Goal: Entertainment & Leisure: Consume media (video, audio)

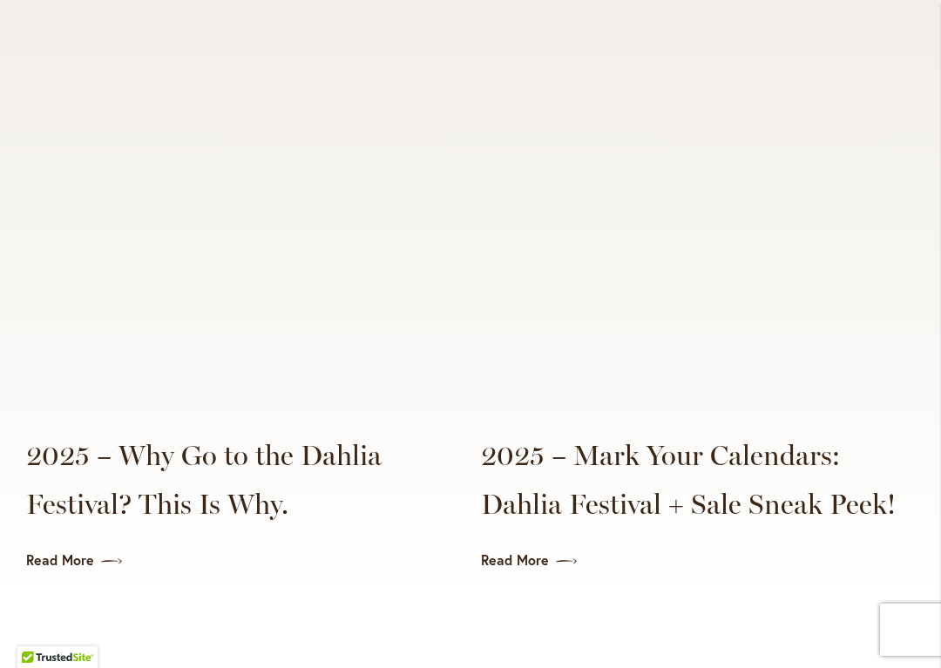
scroll to position [4163, 0]
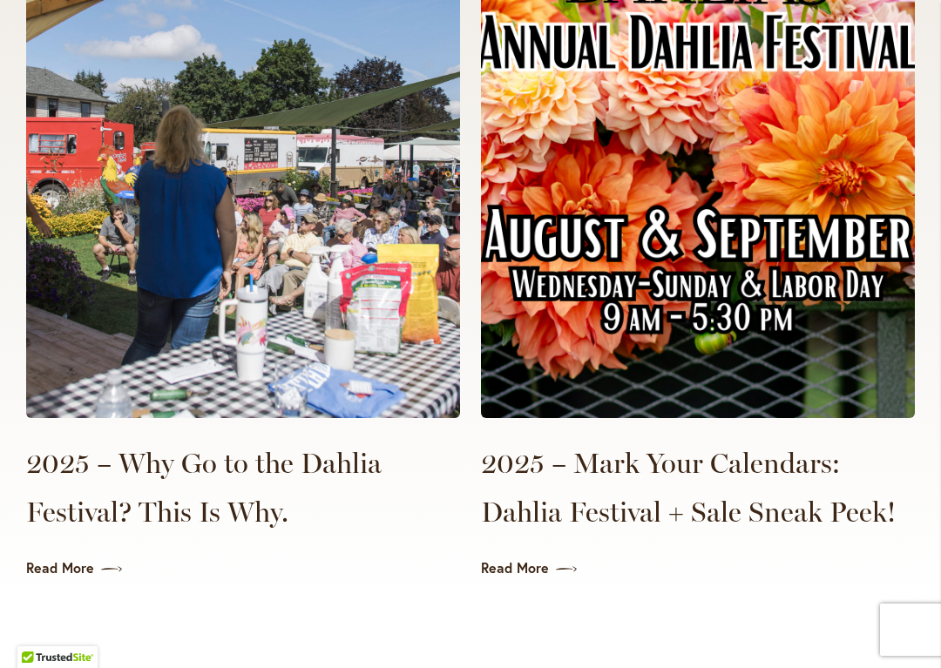
click at [507, 558] on link "Read More" at bounding box center [698, 568] width 434 height 20
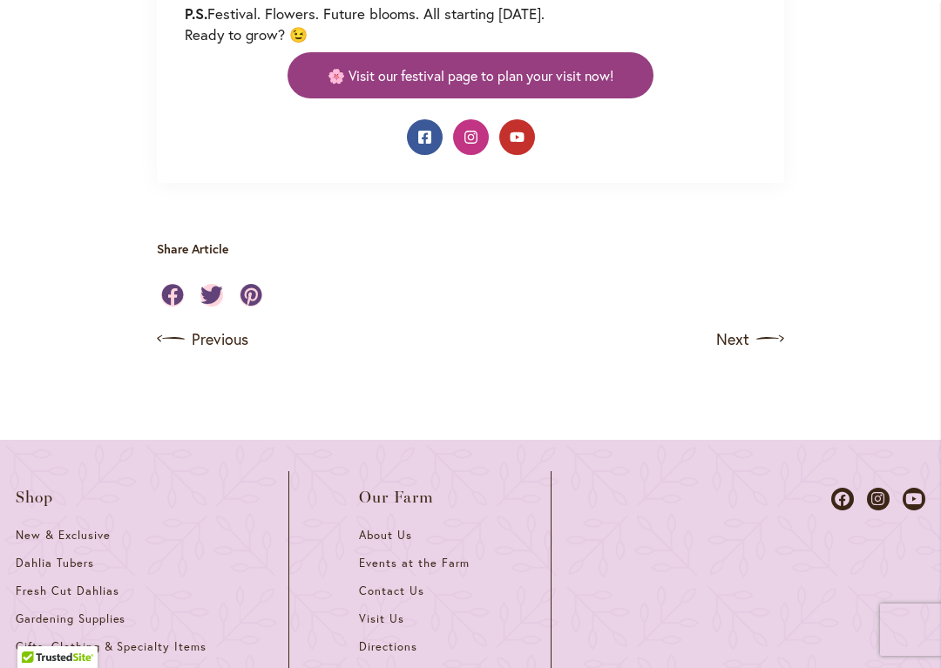
scroll to position [1518, 0]
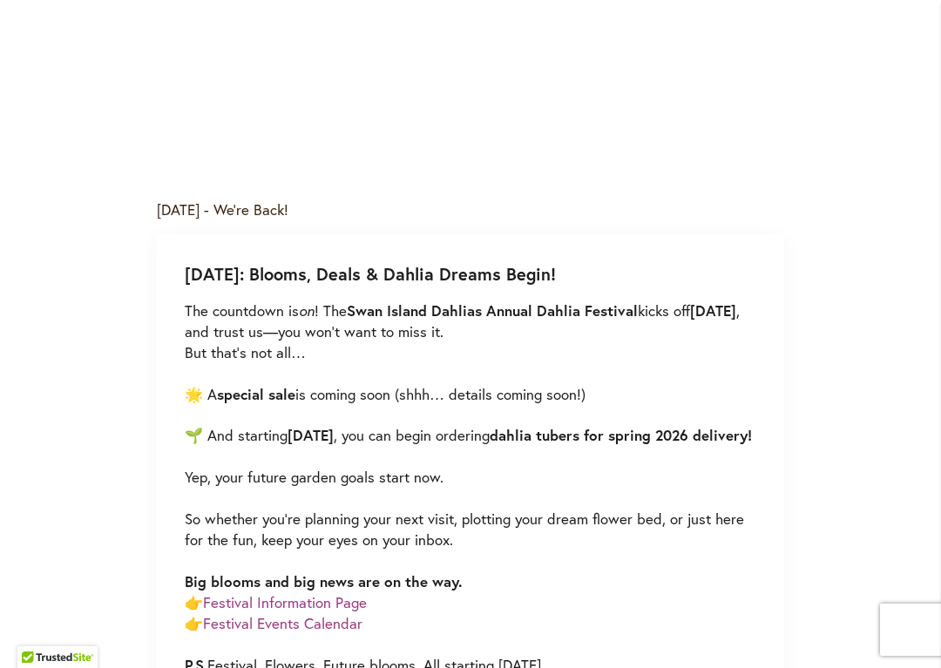
scroll to position [863, 0]
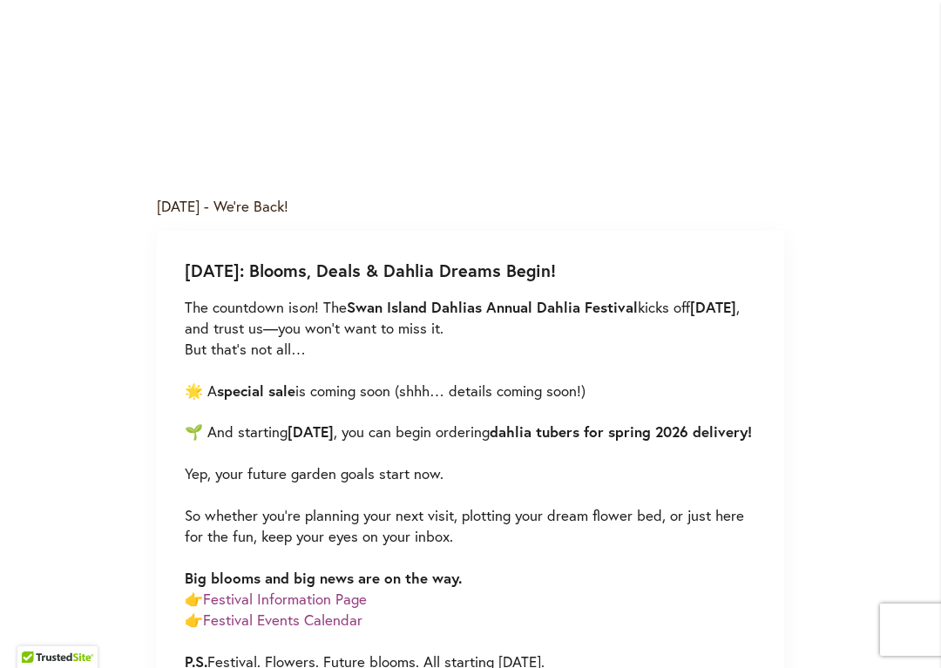
click at [935, 304] on div "Skip to Content Gift Shop & Office Open - Monday-Friday 9-4:30pm / Gift Shop Op…" at bounding box center [470, 542] width 941 height 2639
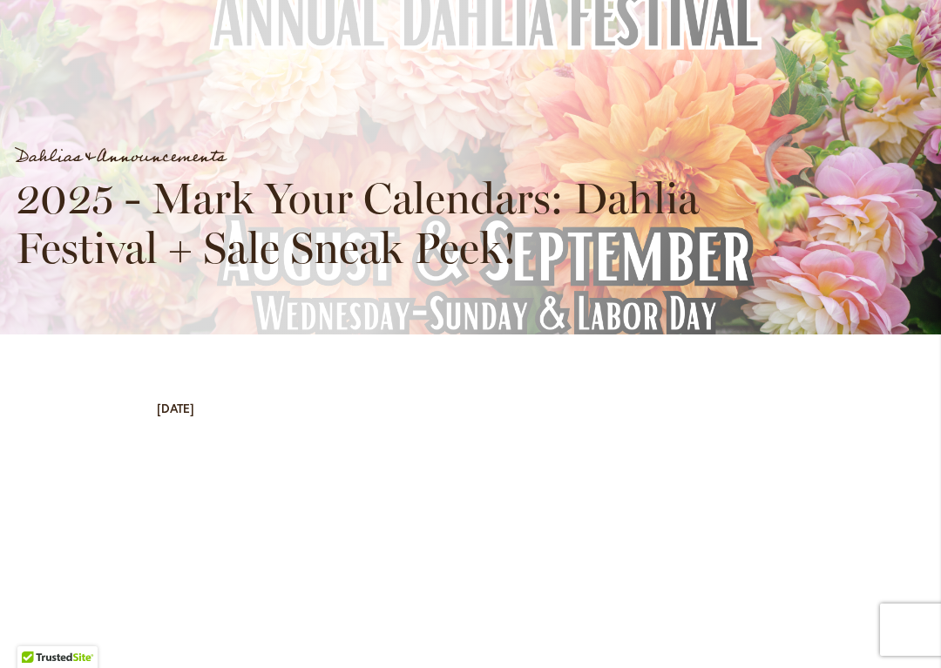
scroll to position [302, 0]
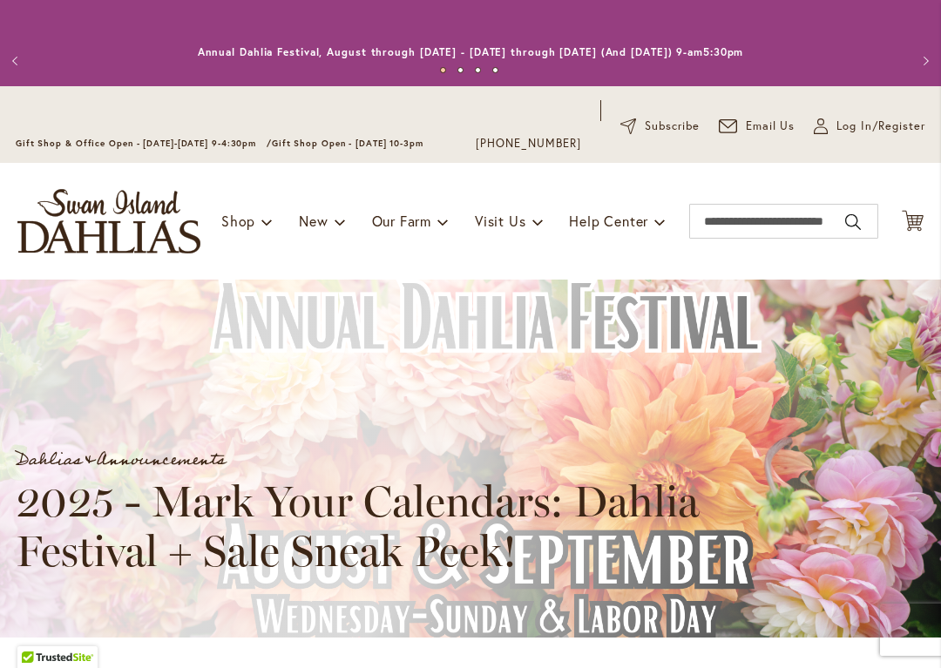
scroll to position [0, 0]
click at [15, 55] on button "Previous" at bounding box center [17, 61] width 35 height 35
click at [26, 50] on button "Previous" at bounding box center [17, 61] width 35 height 35
click at [25, 49] on button "Previous" at bounding box center [17, 61] width 35 height 35
click at [10, 61] on button "Previous" at bounding box center [17, 61] width 35 height 35
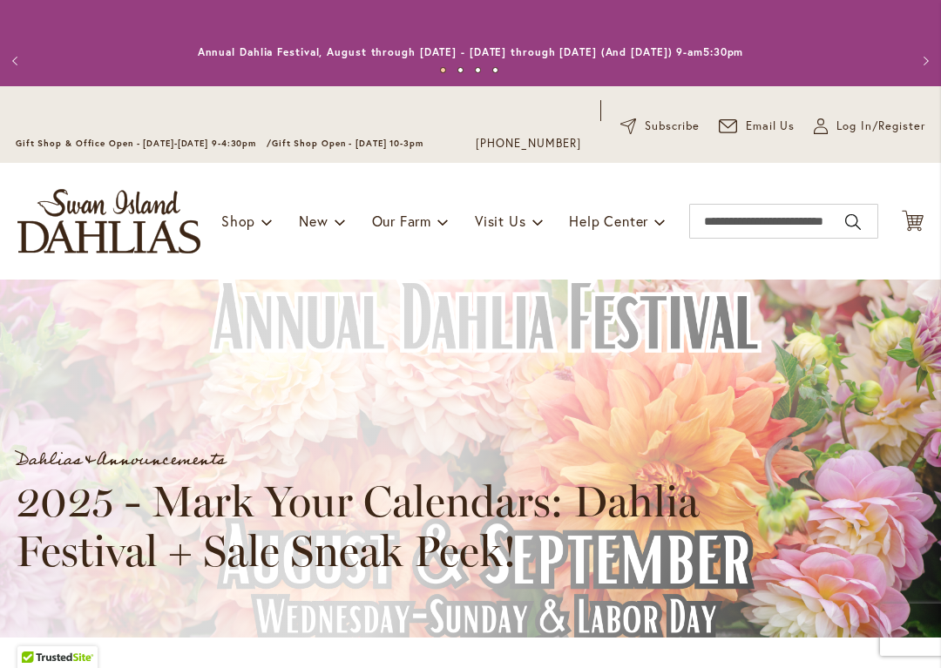
click at [20, 67] on button "Previous" at bounding box center [17, 61] width 35 height 35
click at [17, 66] on button "Previous" at bounding box center [17, 61] width 35 height 35
